Goal: Contribute content: Contribute content

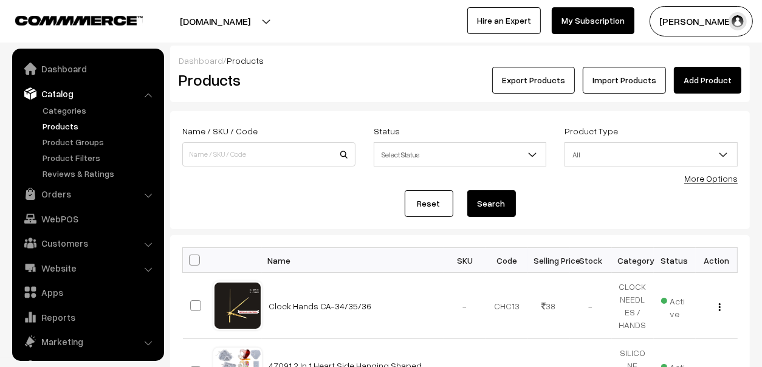
scroll to position [33, 0]
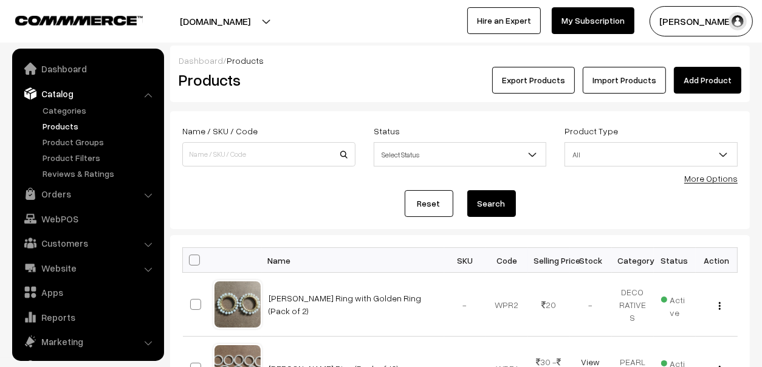
scroll to position [33, 0]
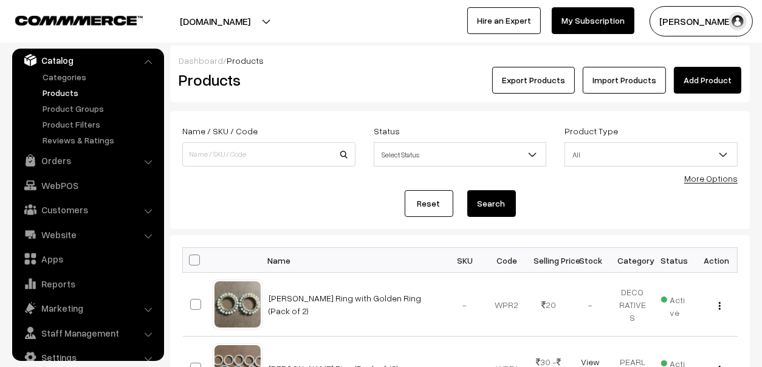
click at [709, 75] on link "Add Product" at bounding box center [707, 80] width 67 height 27
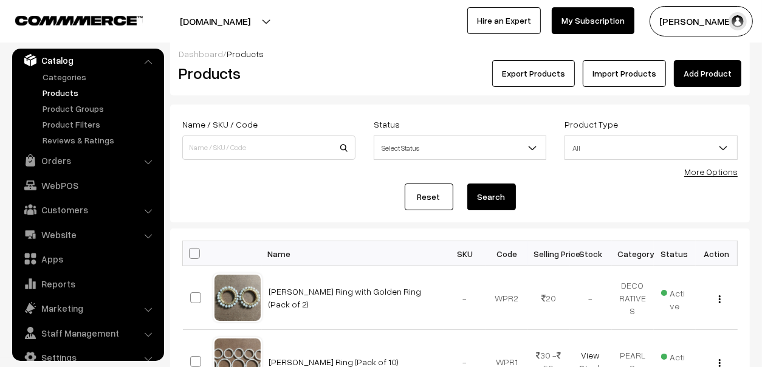
scroll to position [0, 0]
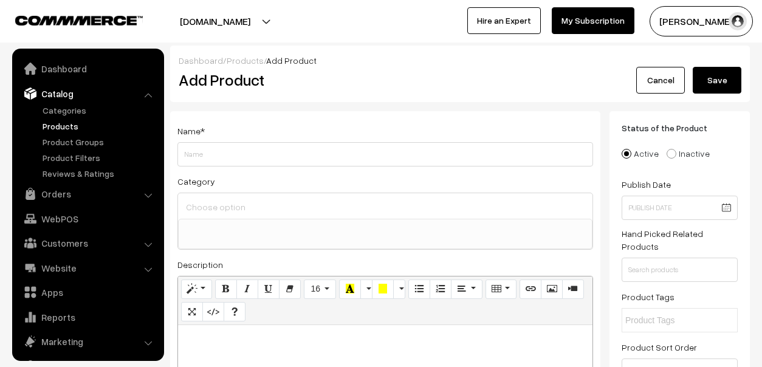
select select
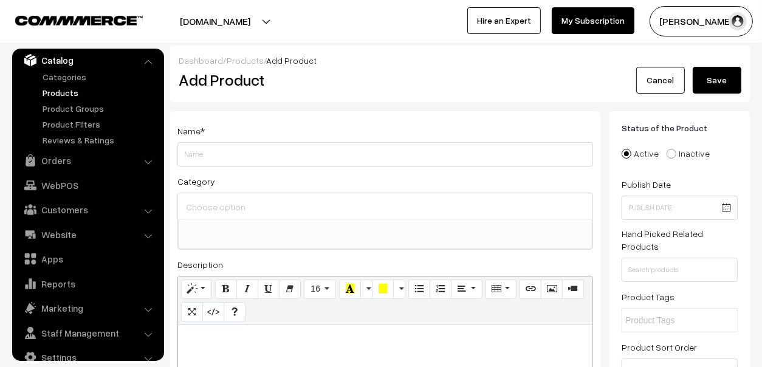
click at [265, 150] on input "Weight" at bounding box center [385, 154] width 416 height 24
type input "m"
type input "M"
type input "Brass Wati"
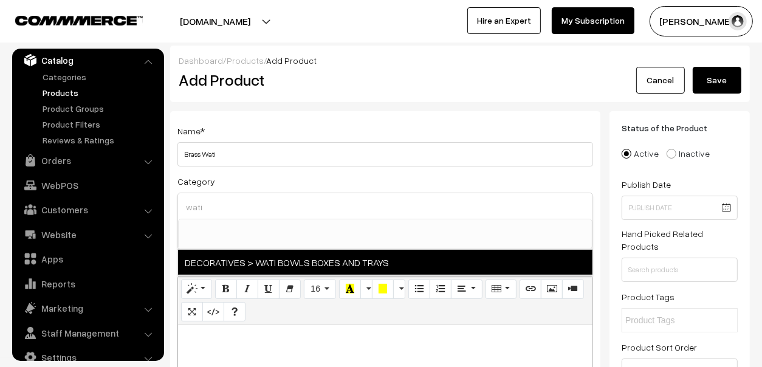
type input "wati"
click at [326, 261] on span "DECORATIVES > WATI BOWLS BOXES AND TRAYS" at bounding box center [385, 262] width 415 height 25
select select "44"
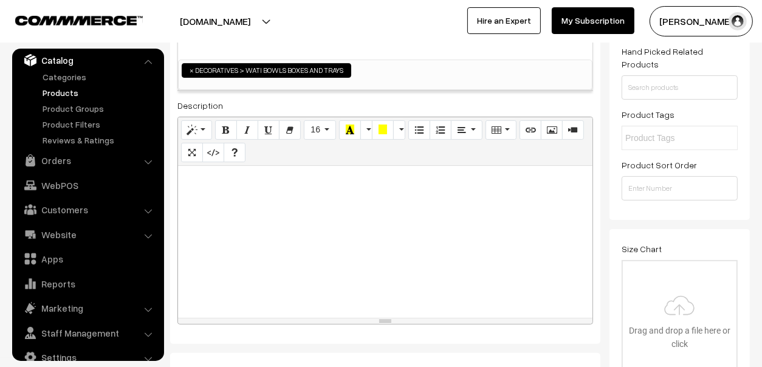
scroll to position [425, 0]
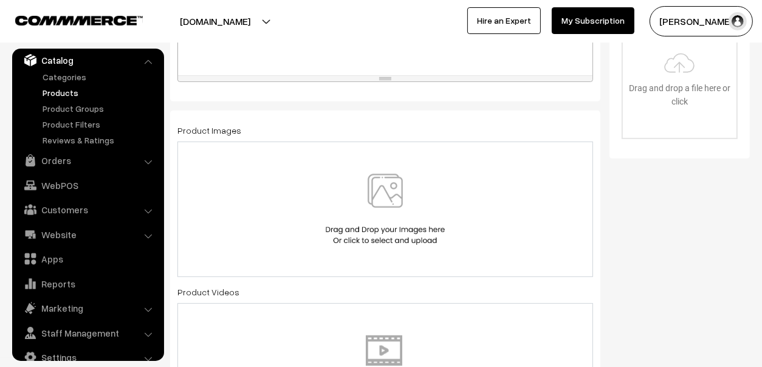
click at [401, 191] on img at bounding box center [385, 209] width 125 height 71
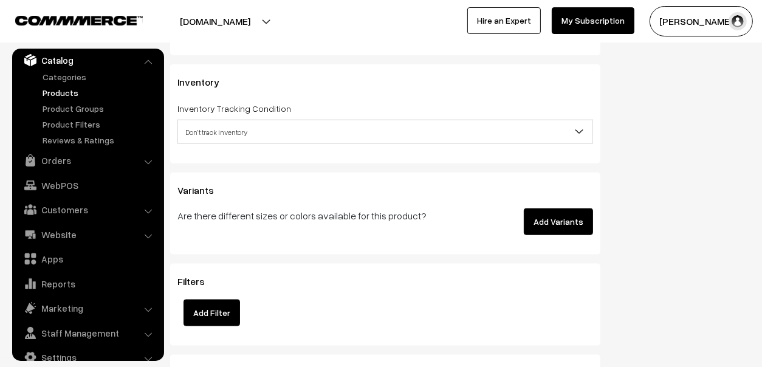
scroll to position [1215, 0]
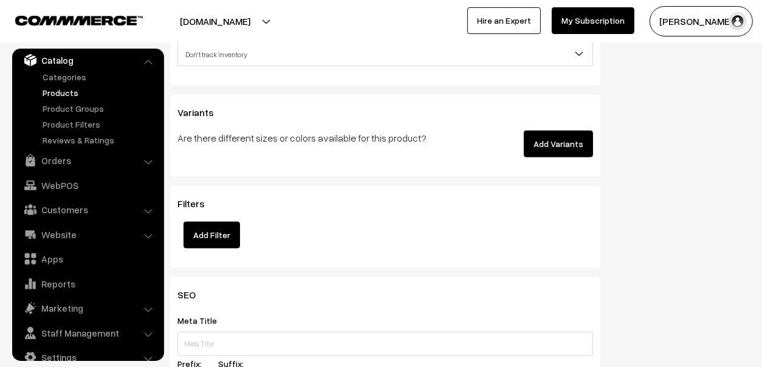
click at [570, 137] on button "Add Variants" at bounding box center [558, 144] width 69 height 27
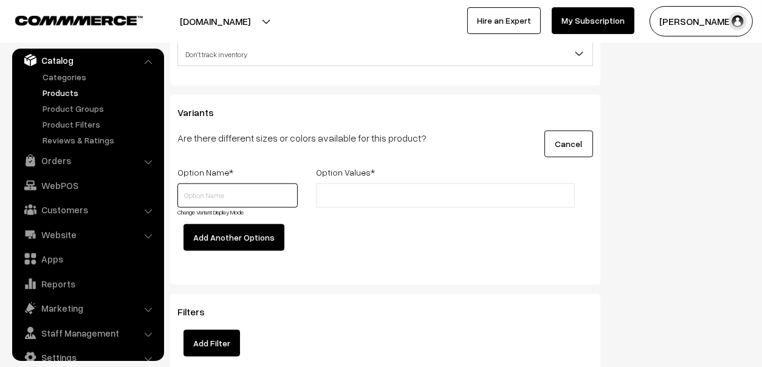
click at [254, 191] on input "text" at bounding box center [237, 196] width 120 height 24
type input "Size"
type input "B"
type input "o"
type input "0 No"
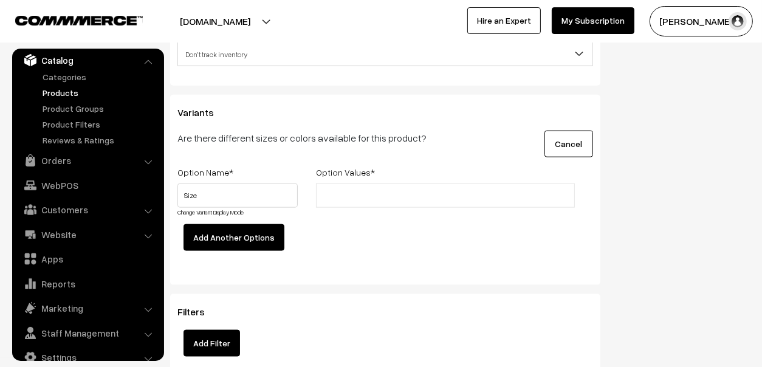
click at [376, 231] on div "Option Name * Option Values * Size Change Variant Display Mode 0 No" at bounding box center [385, 215] width 434 height 101
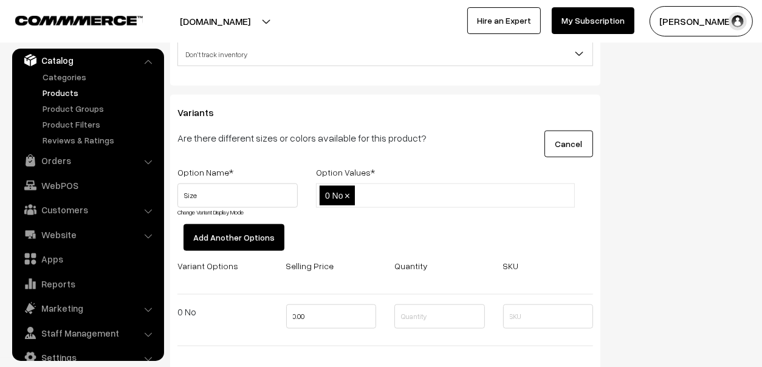
click at [395, 193] on input "text" at bounding box center [411, 196] width 106 height 13
paste input "0 No"
type input "1 No"
click at [382, 227] on div "Option Name * Option Values * Size Change Variant Display Mode 0 No,1 No 0 No ×" at bounding box center [385, 264] width 434 height 199
click at [436, 190] on input "text" at bounding box center [449, 196] width 106 height 13
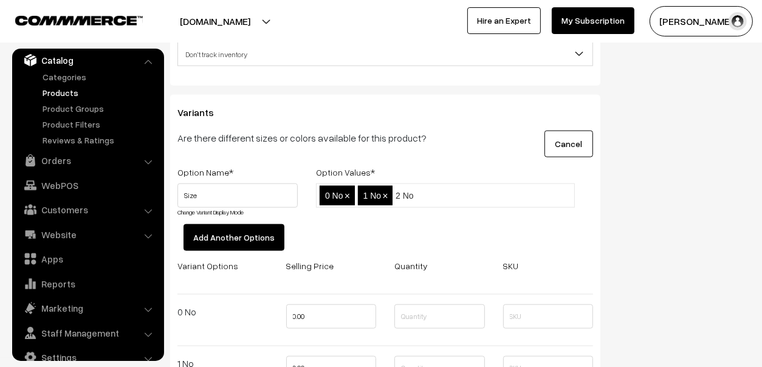
type input "2 No"
click at [430, 233] on div "Option Name * Option Values * Size Change Variant Display Mode 0 No,1 No,2 No 0…" at bounding box center [385, 290] width 434 height 250
click at [493, 199] on input "text" at bounding box center [487, 196] width 106 height 13
type input "3 No"
click at [495, 224] on div "Option Name * Option Values * Size Change Variant Display Mode 0 No,1 No,2 No,3…" at bounding box center [385, 316] width 434 height 302
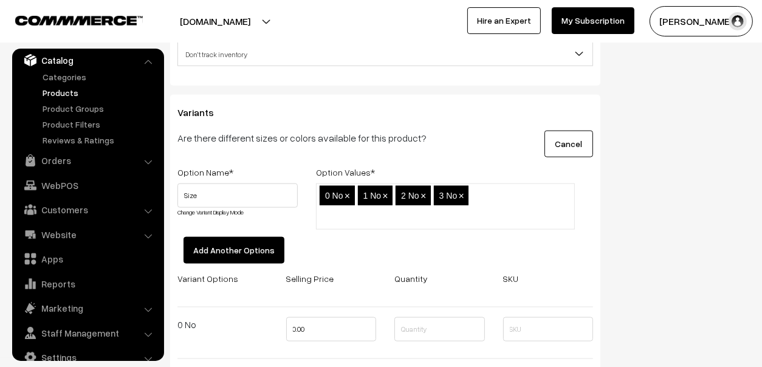
click at [492, 189] on ul "0 No × 1 No × 2 No × 3 No ×" at bounding box center [445, 207] width 259 height 46
type input "0No with Pearl Ring"
click at [396, 248] on div "Option Name * Option Values * Size Change Variant Display Mode 0 No,1 No,2 No,3…" at bounding box center [385, 374] width 434 height 418
click at [458, 215] on ul "0 No × 1 No × 2 No × 3 No × 0No with Pearl Ring ×" at bounding box center [445, 207] width 259 height 46
click at [557, 193] on span "×" at bounding box center [556, 196] width 5 height 10
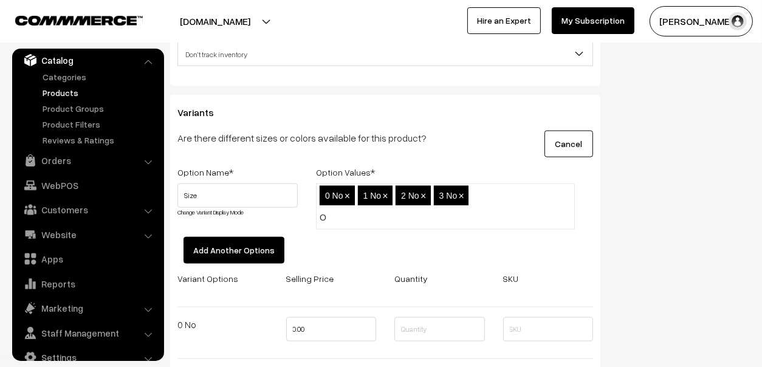
type input "O"
type input "0 No with White Pearl Ring"
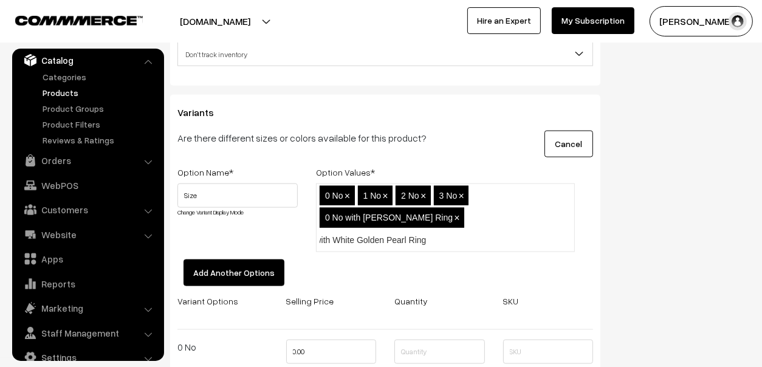
scroll to position [0, 27]
type input "0No with White Golden Pearl Ring"
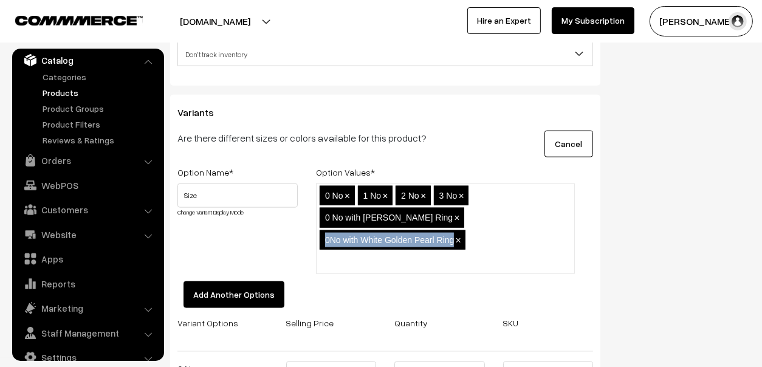
drag, startPoint x: 453, startPoint y: 233, endPoint x: 323, endPoint y: 239, distance: 130.2
click at [323, 239] on li "0No with White Golden Pearl Ring ×" at bounding box center [393, 239] width 146 height 19
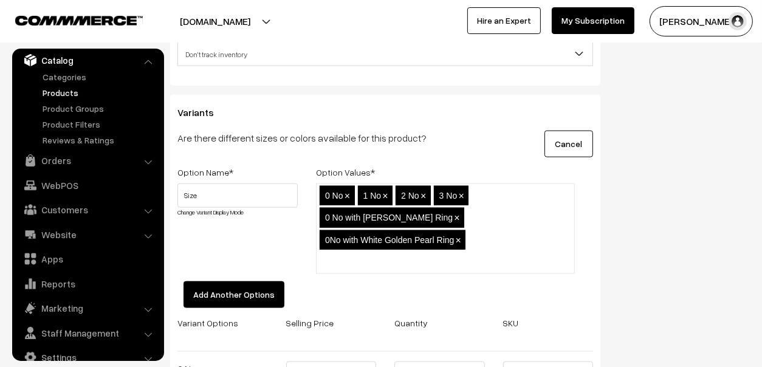
drag, startPoint x: 325, startPoint y: 239, endPoint x: 362, endPoint y: 239, distance: 37.7
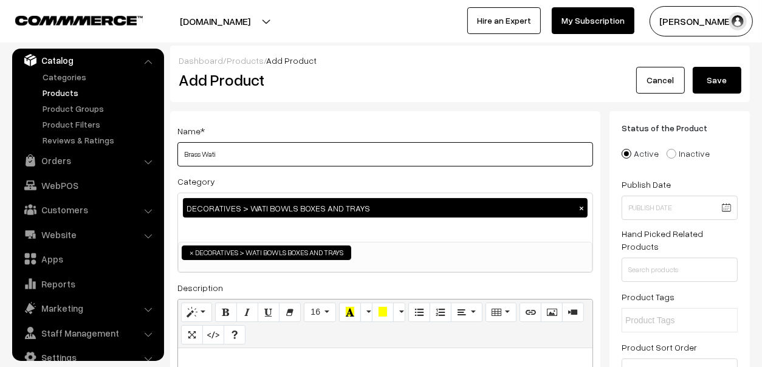
click at [308, 152] on input "Brass Wati" at bounding box center [385, 154] width 416 height 24
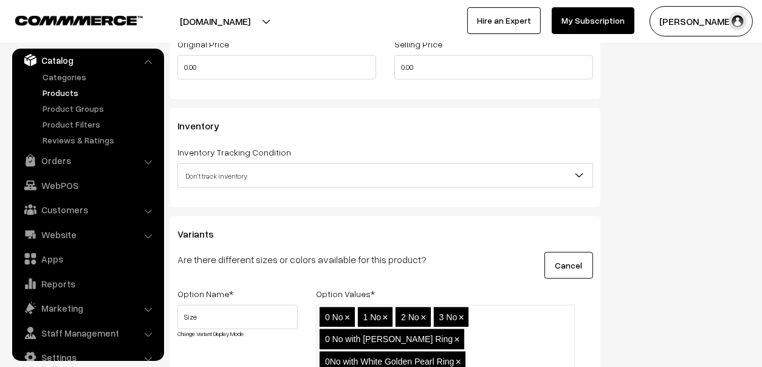
scroll to position [1398, 0]
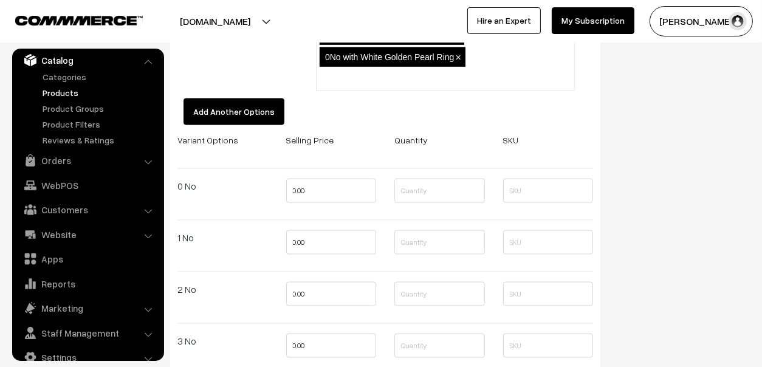
type input "Brass Wati (Pack of 2)"
drag, startPoint x: 356, startPoint y: 193, endPoint x: 292, endPoint y: 192, distance: 64.4
click at [294, 194] on input "0.00" at bounding box center [331, 191] width 91 height 24
type input "60"
drag, startPoint x: 309, startPoint y: 238, endPoint x: 237, endPoint y: 244, distance: 72.5
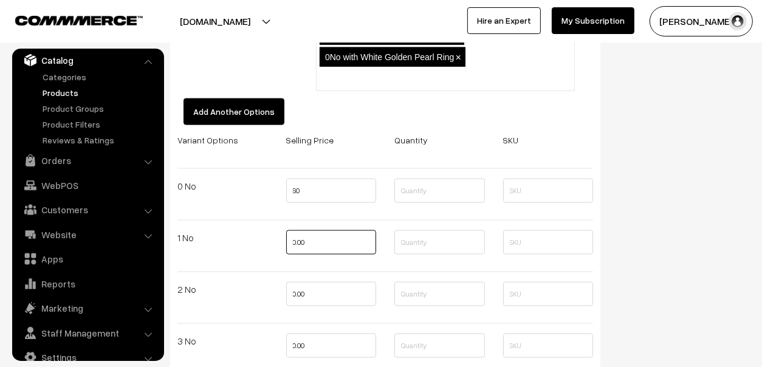
click at [241, 244] on div "Variant Options Selling Price Quantity SKU 0 No 60 1 No 0.00 2 No 0.00" at bounding box center [385, 323] width 434 height 381
type input "80"
type input "100"
type input "120"
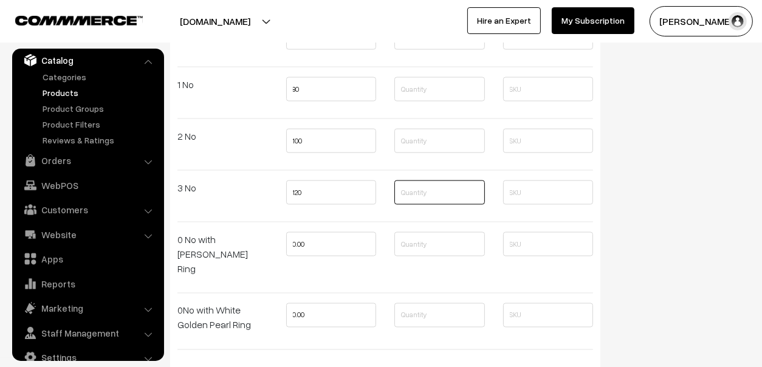
scroll to position [1580, 0]
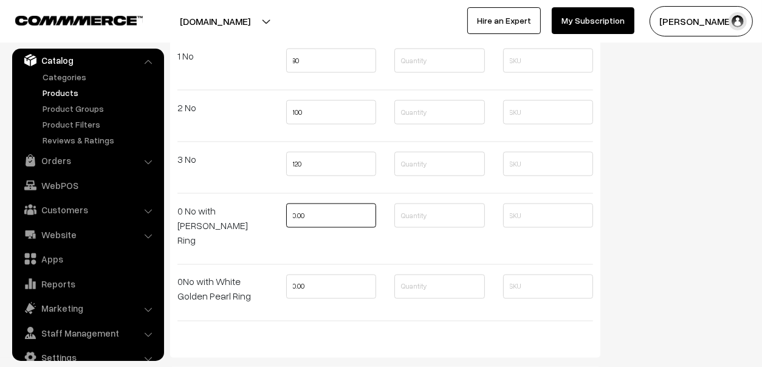
drag, startPoint x: 353, startPoint y: 215, endPoint x: 269, endPoint y: 215, distance: 83.9
click at [272, 215] on div "Variant Options Selling Price Quantity SKU 0 No 60 1 No 80 2 No 100 120" at bounding box center [385, 141] width 434 height 381
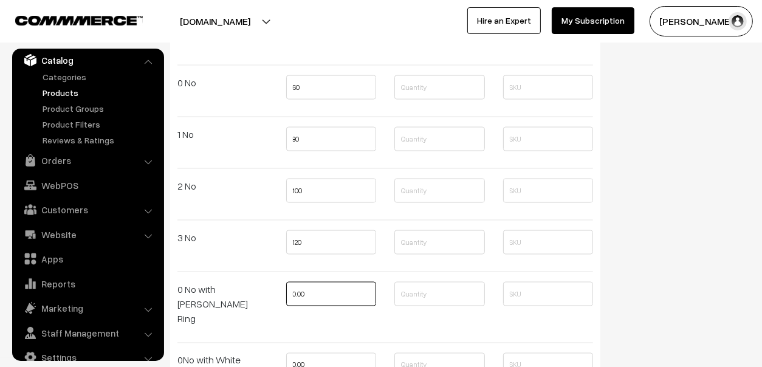
scroll to position [1519, 0]
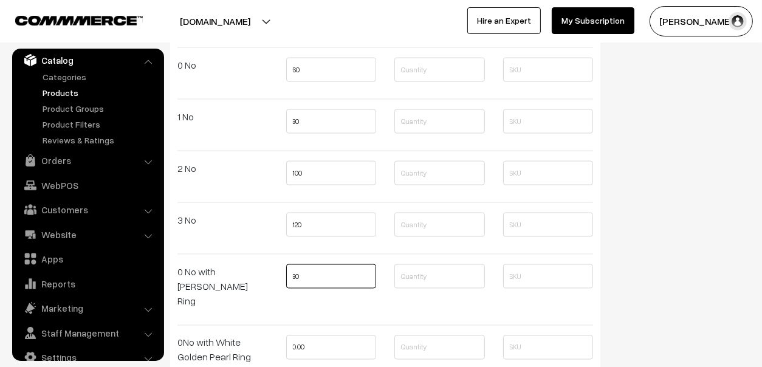
type input "80"
click at [319, 336] on input "1" at bounding box center [331, 348] width 91 height 24
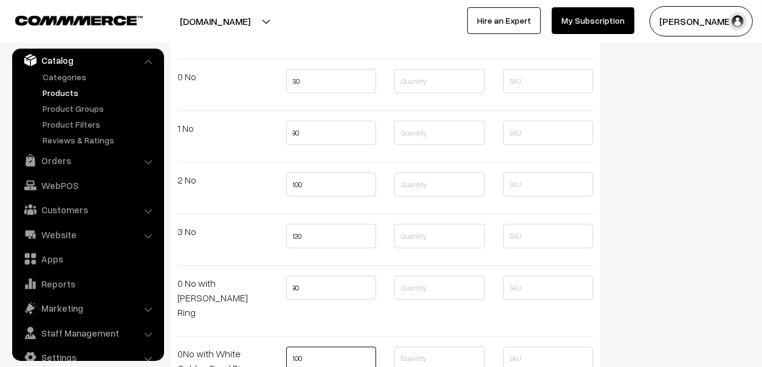
scroll to position [1459, 0]
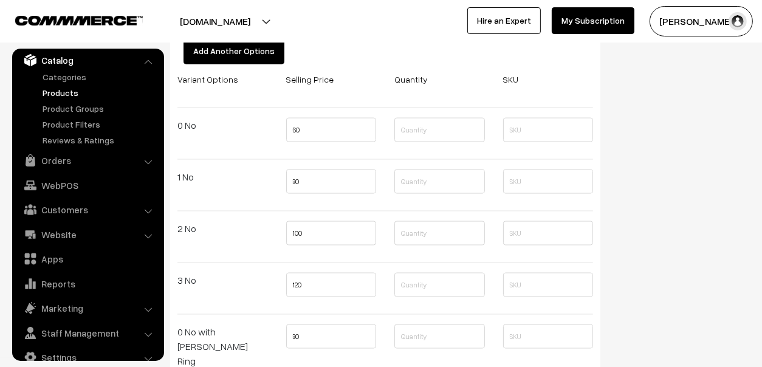
type input "100"
click at [451, 128] on input "text" at bounding box center [439, 130] width 91 height 24
type input "100"
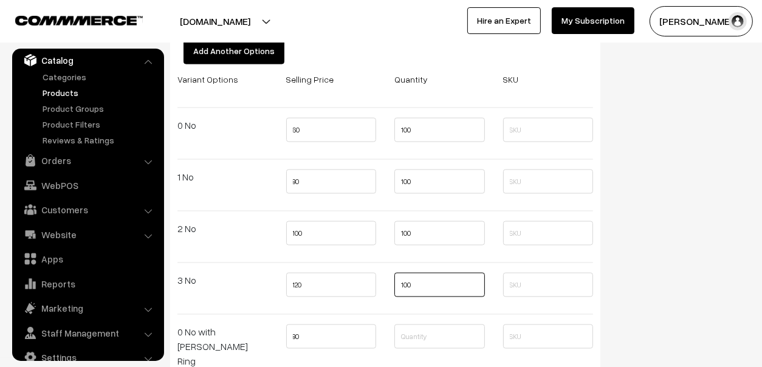
type input "100"
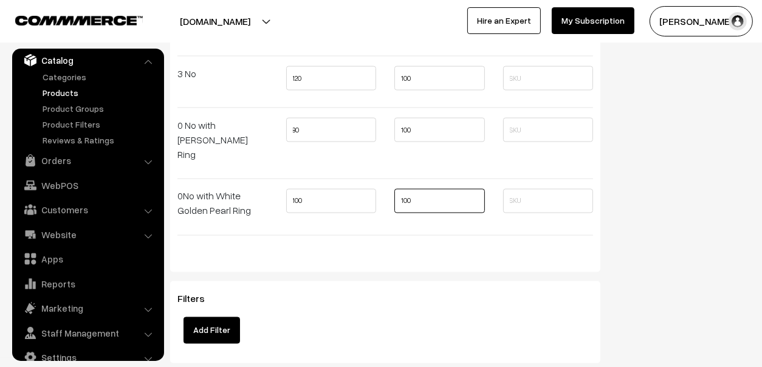
type input "100"
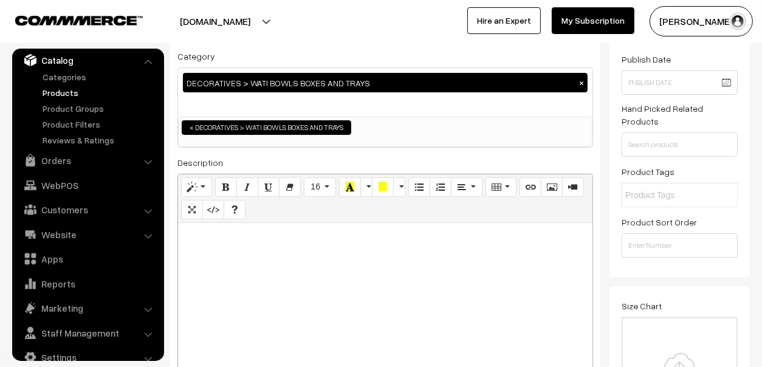
scroll to position [0, 0]
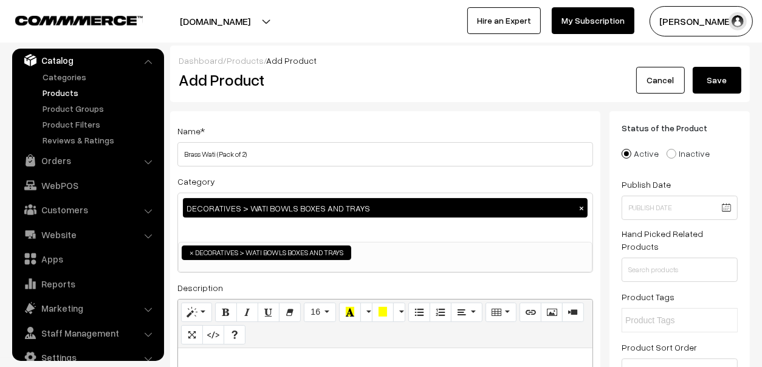
click at [709, 83] on button "Save" at bounding box center [717, 80] width 49 height 27
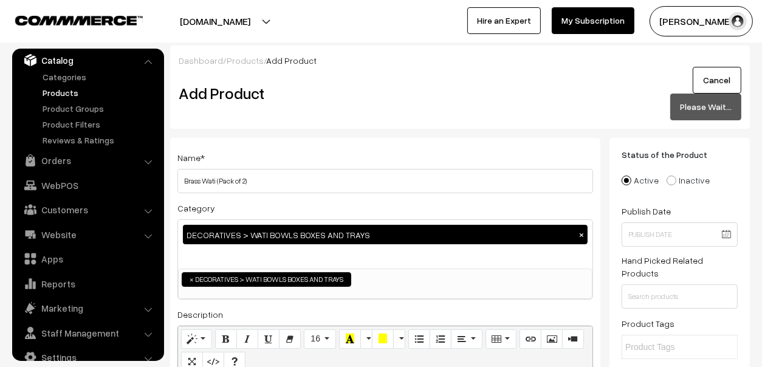
scroll to position [3, 0]
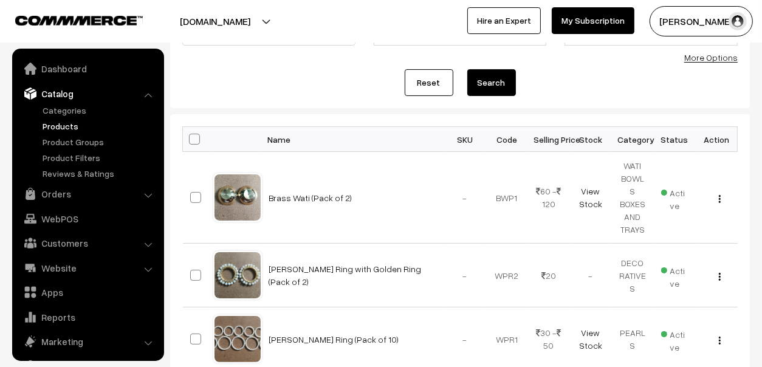
scroll to position [33, 0]
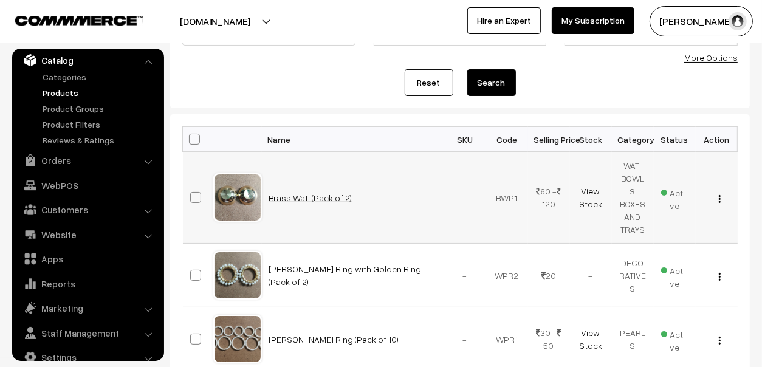
click at [294, 193] on link "Brass Wati (Pack of 2)" at bounding box center [310, 198] width 83 height 10
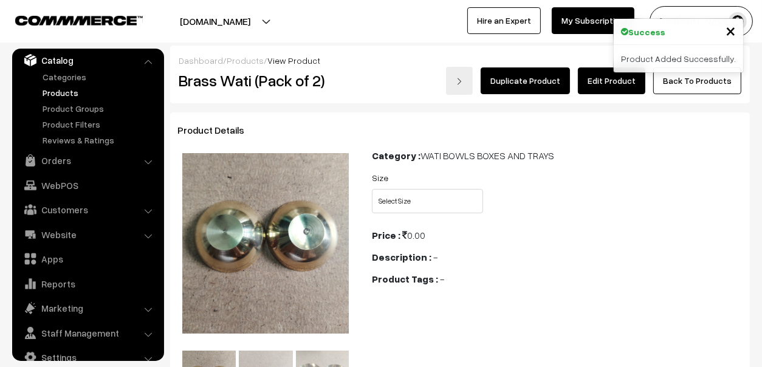
click at [631, 78] on link "Edit Product" at bounding box center [611, 80] width 67 height 27
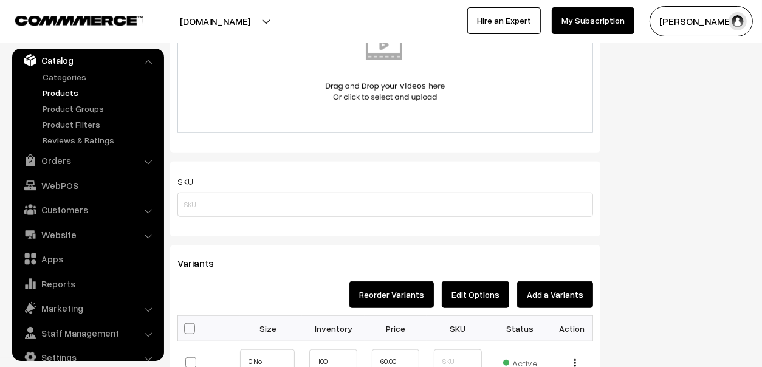
scroll to position [911, 0]
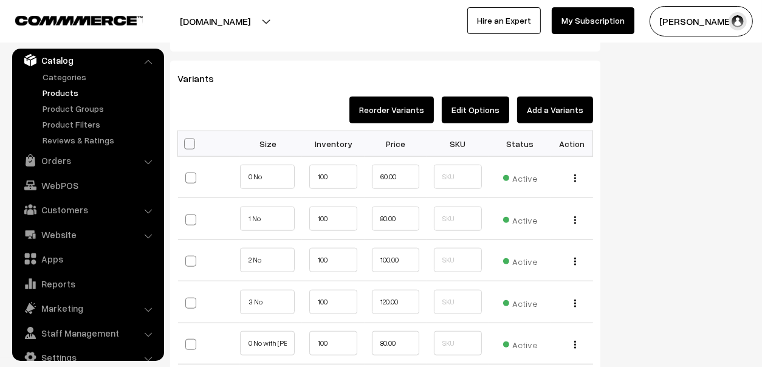
click at [479, 111] on button "Edit Options" at bounding box center [475, 110] width 67 height 27
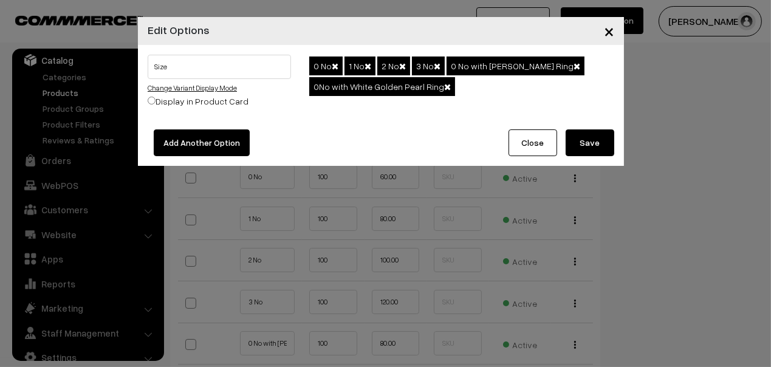
click at [166, 88] on link "Change Variant Display Mode" at bounding box center [192, 87] width 89 height 9
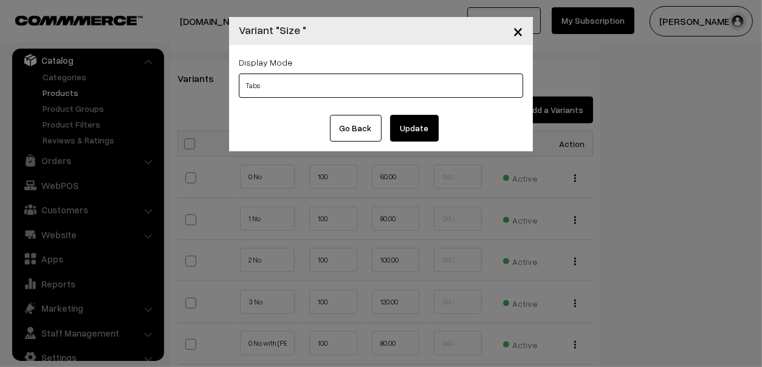
click at [319, 85] on select "Tabs Drop Down Tabs With Images Drop Down With Images Tabs With Color Swatches …" at bounding box center [381, 86] width 284 height 24
select select "img"
click at [239, 74] on select "Tabs Drop Down Tabs With Images Drop Down With Images Tabs With Color Swatches …" at bounding box center [381, 86] width 284 height 24
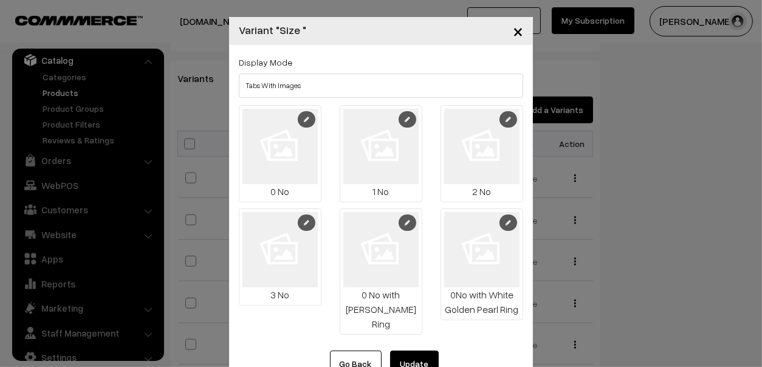
click at [303, 121] on link at bounding box center [307, 119] width 18 height 16
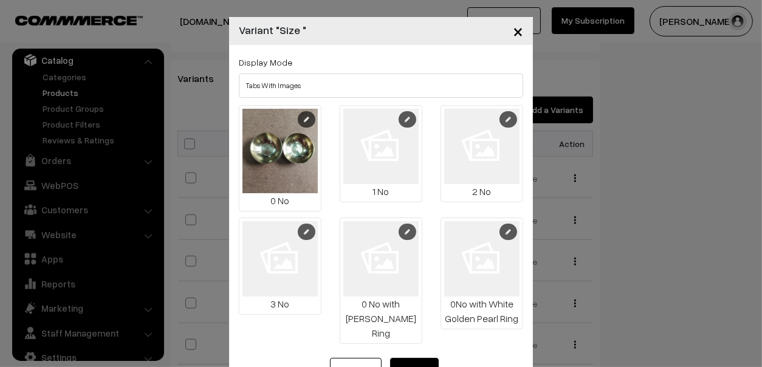
click at [409, 121] on icon at bounding box center [407, 119] width 5 height 6
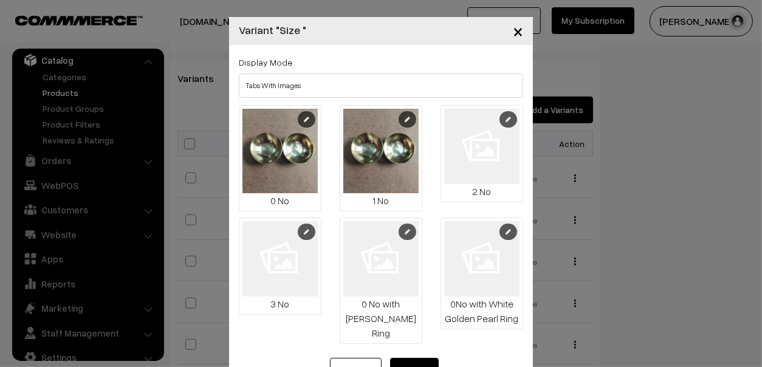
click at [514, 115] on link at bounding box center [509, 119] width 18 height 16
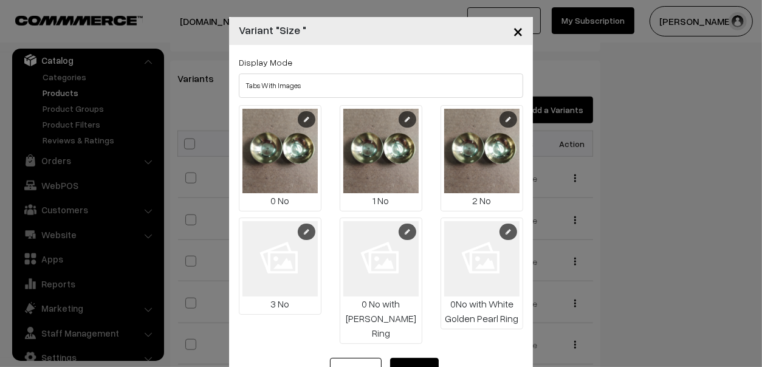
click at [303, 232] on link at bounding box center [307, 232] width 18 height 16
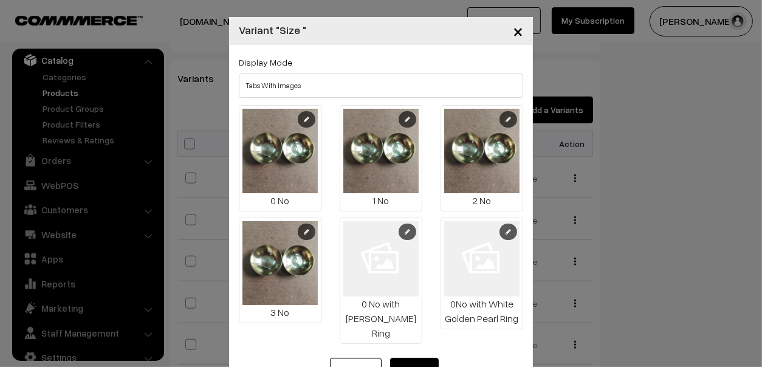
click at [405, 229] on icon at bounding box center [407, 232] width 5 height 6
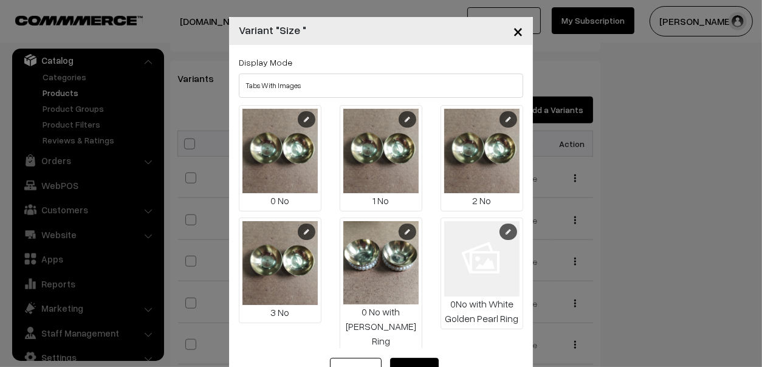
click at [506, 233] on icon at bounding box center [508, 232] width 5 height 6
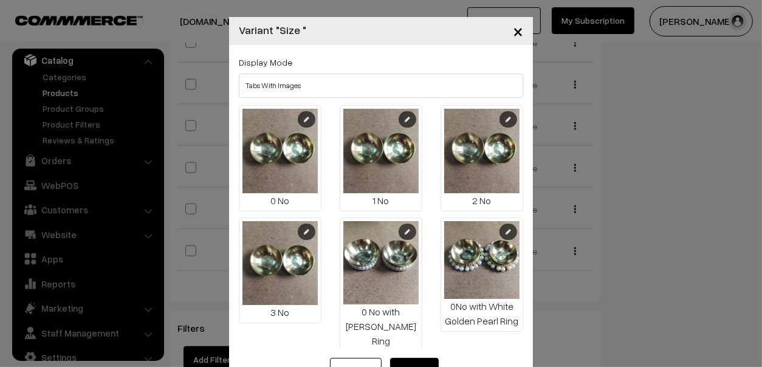
scroll to position [1154, 0]
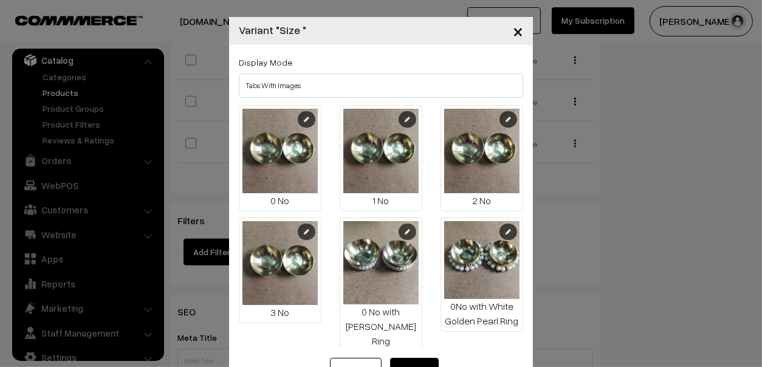
click at [404, 358] on button "Update" at bounding box center [414, 371] width 49 height 27
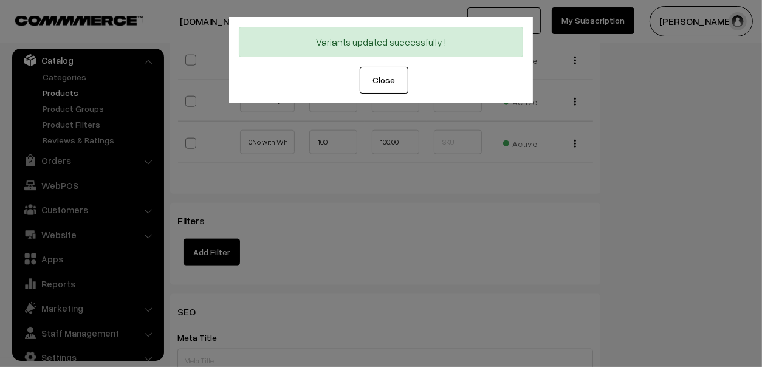
click at [390, 78] on button "Close" at bounding box center [384, 80] width 49 height 27
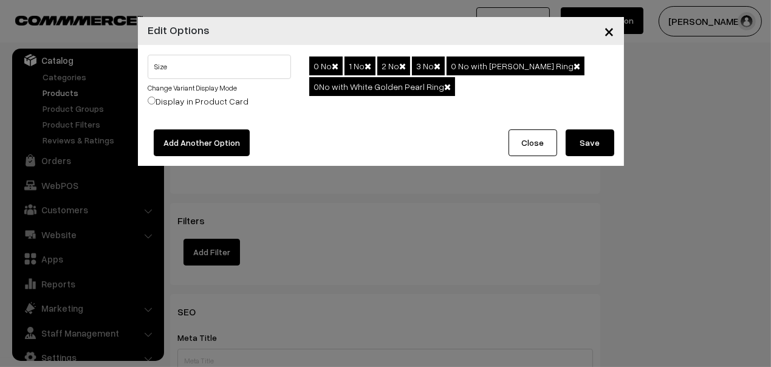
click at [588, 139] on button "Save" at bounding box center [590, 142] width 49 height 27
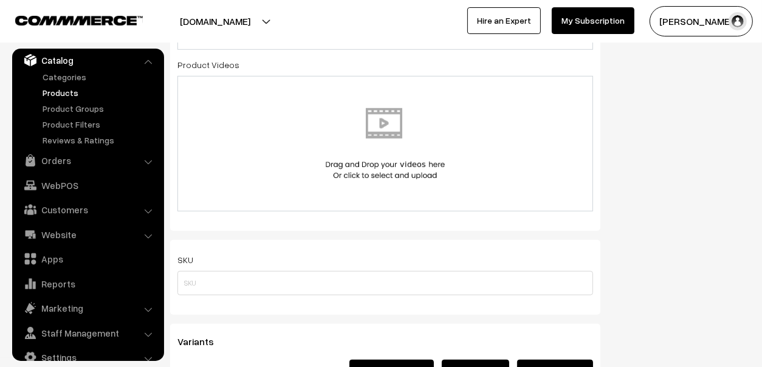
scroll to position [546, 0]
